Goal: Find specific page/section: Find specific page/section

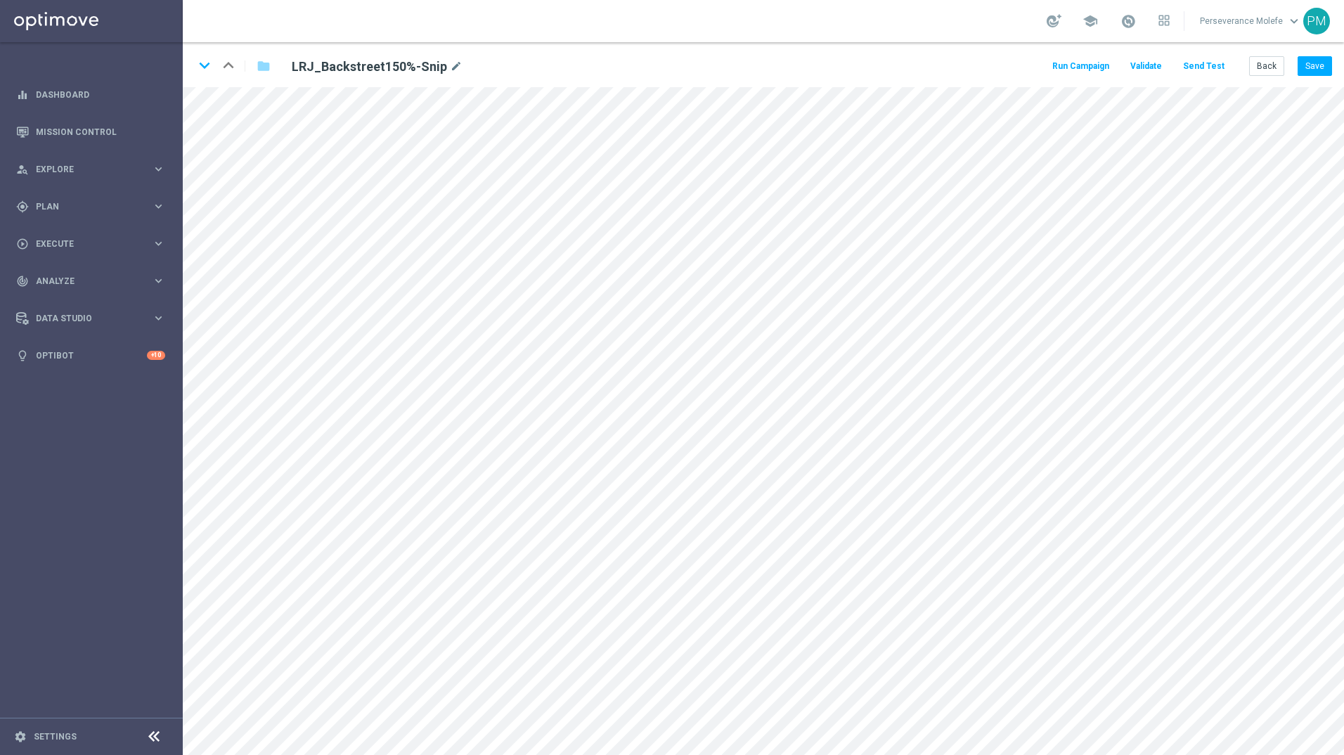
click at [126, 217] on div "gps_fixed Plan keyboard_arrow_right" at bounding box center [90, 206] width 181 height 37
click at [82, 273] on span "Templates" at bounding box center [87, 277] width 100 height 8
click at [71, 294] on link "Optimail" at bounding box center [95, 298] width 103 height 11
